Goal: Complete application form

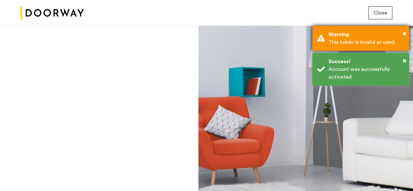
click at [351, 41] on div "This token is invalid or used." at bounding box center [367, 42] width 76 height 8
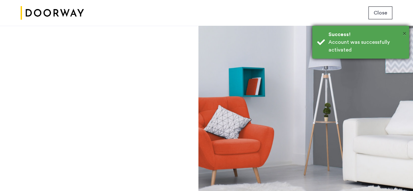
click at [404, 35] on span "×" at bounding box center [405, 33] width 4 height 6
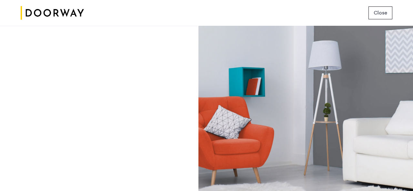
click at [335, 87] on div at bounding box center [306, 109] width 215 height 166
click at [132, 73] on div "Login Don’t have an account? Sign up now Email address Password Show Remember m…" at bounding box center [99, 109] width 198 height 166
click at [380, 13] on span "Close" at bounding box center [381, 13] width 14 height 8
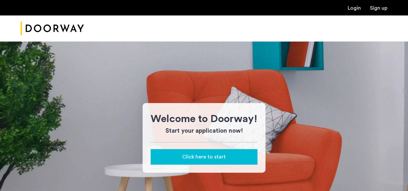
click at [199, 155] on span "Click here to start" at bounding box center [204, 157] width 44 height 8
click at [207, 164] on button "Click here to start" at bounding box center [204, 156] width 107 height 15
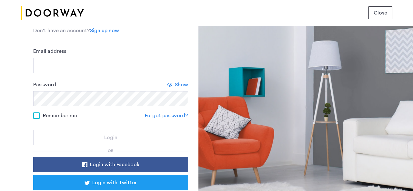
scroll to position [33, 0]
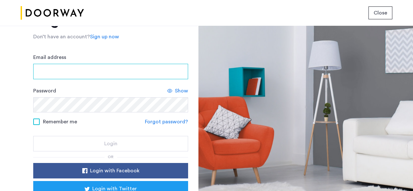
click at [104, 68] on input "Email address" at bounding box center [110, 71] width 155 height 15
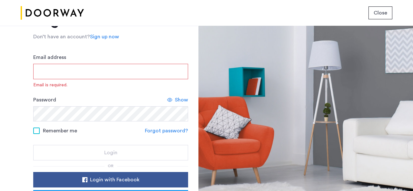
paste input "**********"
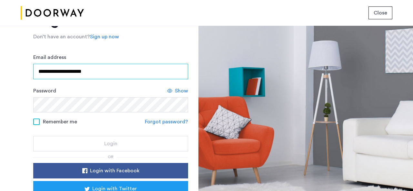
type input "**********"
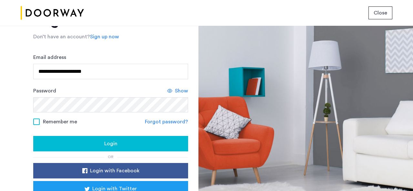
click at [101, 136] on button "Login" at bounding box center [110, 143] width 155 height 15
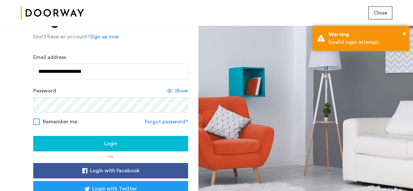
scroll to position [76, 0]
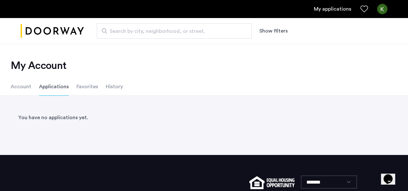
click at [25, 85] on li "Account" at bounding box center [21, 87] width 21 height 18
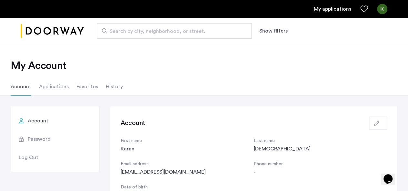
click at [89, 88] on li "Favorites" at bounding box center [88, 87] width 22 height 18
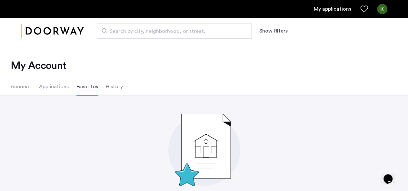
click at [58, 85] on li "Applications" at bounding box center [54, 87] width 30 height 18
